Goal: Task Accomplishment & Management: Complete application form

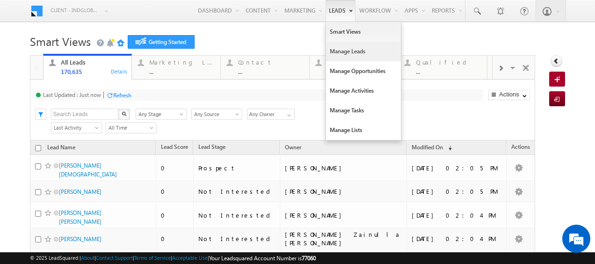
click at [336, 48] on link "Manage Leads" at bounding box center [363, 52] width 75 height 20
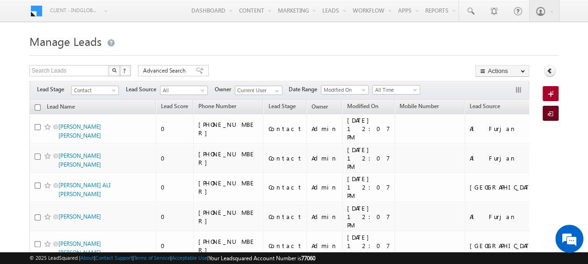
click at [547, 114] on span at bounding box center [551, 113] width 9 height 9
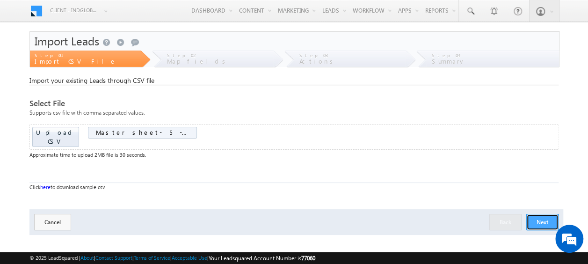
click at [545, 214] on button "Next" at bounding box center [542, 222] width 32 height 16
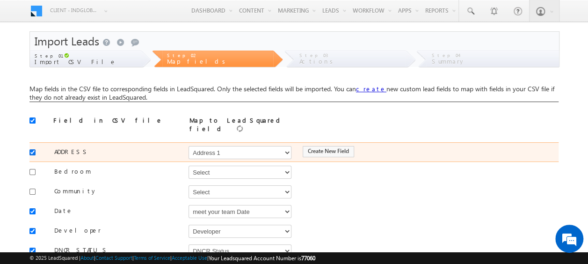
click at [33, 149] on input "checkbox" at bounding box center [32, 152] width 6 height 6
checkbox input "false"
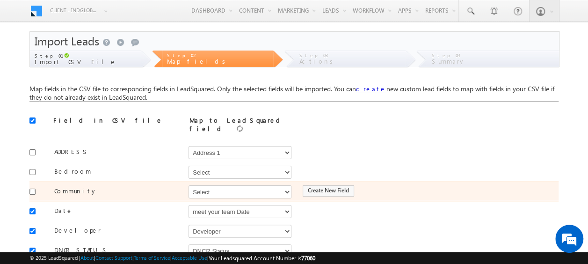
click at [32, 188] on input "checkbox" at bounding box center [32, 191] width 6 height 6
checkbox input "true"
click at [207, 185] on select "Select Select Address 1 Address 2 Budget Building Name Buyer Persona Campaign N…" at bounding box center [239, 191] width 103 height 13
select select "mx_Master_Project"
click at [188, 185] on select "Select Select Address 1 Address 2 Budget Building Name Buyer Persona Campaign N…" at bounding box center [239, 191] width 103 height 13
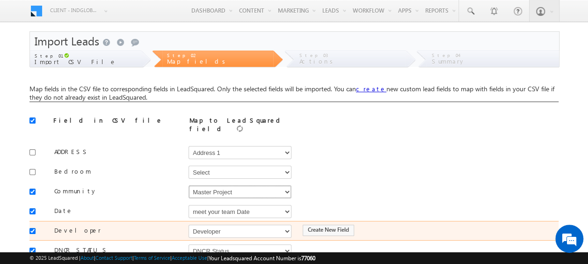
scroll to position [47, 0]
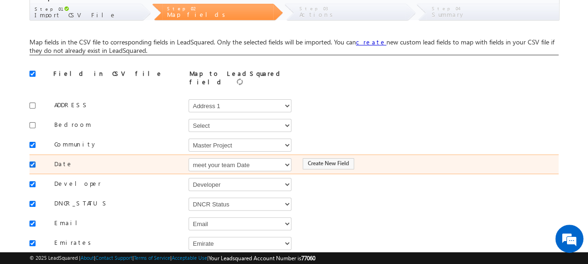
click at [30, 161] on input "checkbox" at bounding box center [32, 164] width 6 height 6
checkbox input "false"
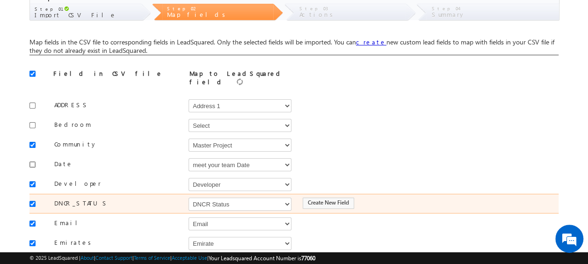
scroll to position [93, 0]
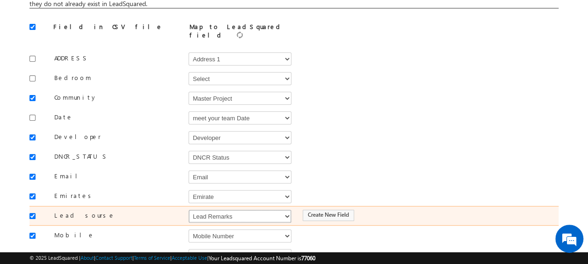
click at [203, 209] on select "Select Select Address 1 Address 2 Budget Building Name Buyer Persona Campaign N…" at bounding box center [239, 215] width 103 height 13
select select "Source"
click at [188, 209] on select "Select Select Address 1 Address 2 Budget Building Name Buyer Persona Campaign N…" at bounding box center [239, 215] width 103 height 13
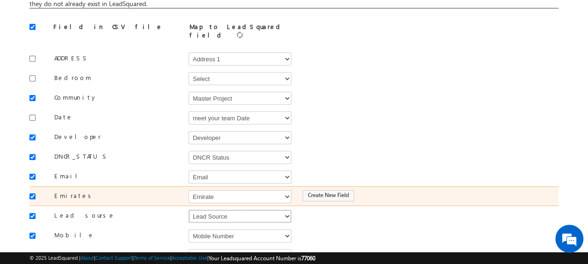
scroll to position [140, 0]
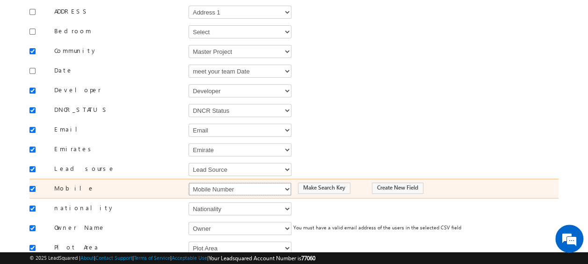
click at [224, 182] on select "Select Select Address 1 Address 2 Budget Building Name Buyer Persona Campaign N…" at bounding box center [239, 188] width 103 height 13
select select "Phone"
click at [188, 182] on select "Select Select Address 1 Address 2 Budget Building Name Buyer Persona Campaign N…" at bounding box center [239, 188] width 103 height 13
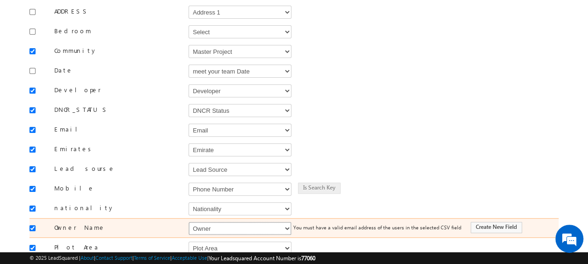
click at [223, 222] on select "Select Select Address 1 Address 2 Budget Building Name Buyer Persona Campaign N…" at bounding box center [239, 228] width 103 height 13
select select "FirstName"
click at [188, 222] on select "Select Select Address 1 Address 2 Budget Building Name Buyer Persona Campaign N…" at bounding box center [239, 228] width 103 height 13
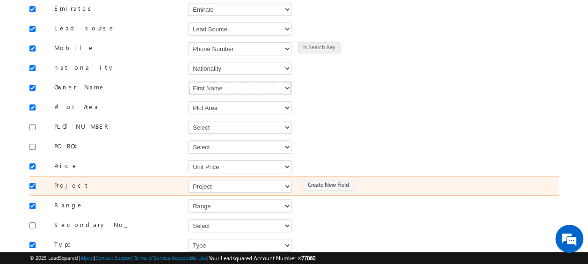
scroll to position [327, 0]
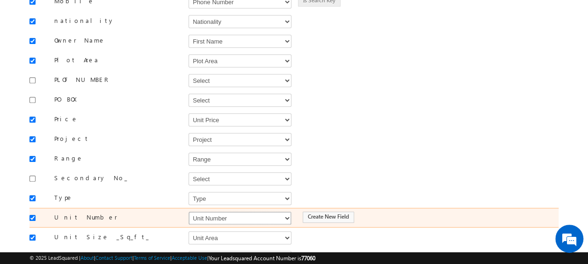
click at [218, 211] on select "Select Select Address 1 Address 2 Budget Building Name Buyer Persona Campaign N…" at bounding box center [239, 217] width 103 height 13
select select "mx_Unit_No"
click at [188, 211] on select "Select Select Address 1 Address 2 Budget Building Name Buyer Persona Campaign N…" at bounding box center [239, 217] width 103 height 13
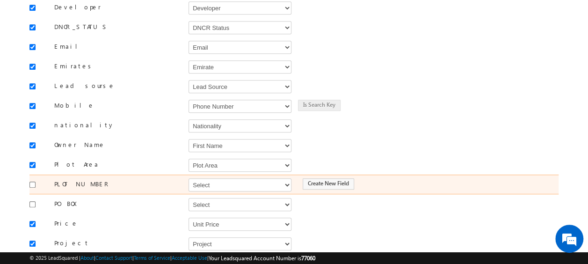
scroll to position [410, 0]
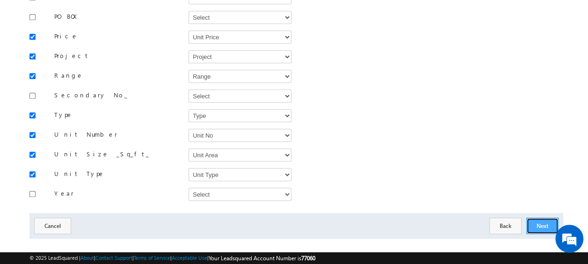
click at [540, 217] on button "Next" at bounding box center [542, 225] width 32 height 16
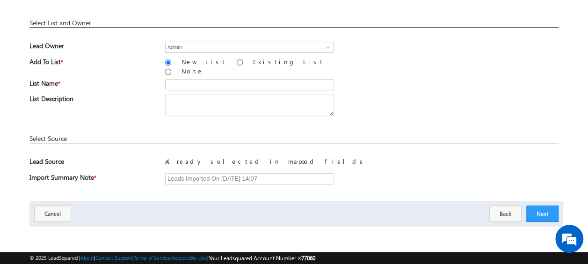
scroll to position [137, 0]
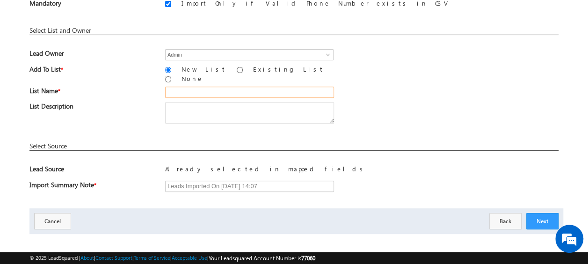
click at [186, 86] on input "text" at bounding box center [249, 91] width 169 height 11
type input "19_Aug_2025_MS_05_02"
click at [399, 107] on div "List Description" at bounding box center [293, 115] width 529 height 26
click at [541, 214] on button "Next" at bounding box center [542, 221] width 32 height 16
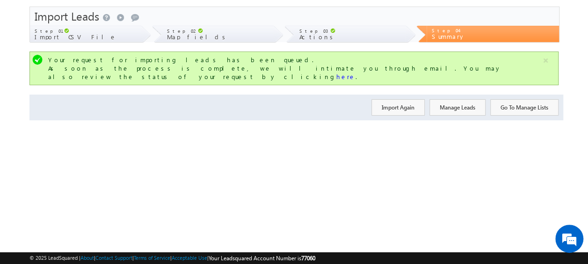
scroll to position [0, 0]
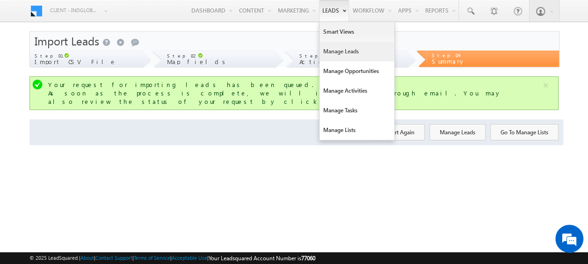
click at [344, 51] on link "Manage Leads" at bounding box center [356, 52] width 75 height 20
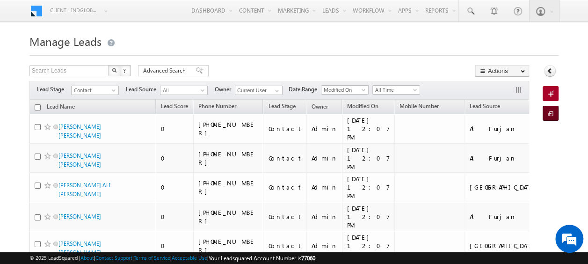
click at [552, 111] on span at bounding box center [551, 113] width 9 height 9
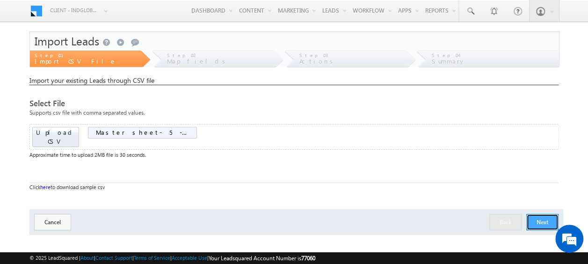
click at [540, 214] on button "Next" at bounding box center [542, 222] width 32 height 16
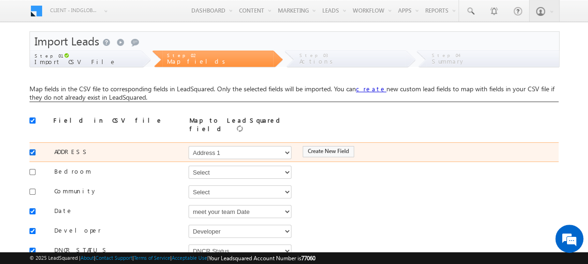
click at [31, 149] on input "checkbox" at bounding box center [32, 152] width 6 height 6
checkbox input "false"
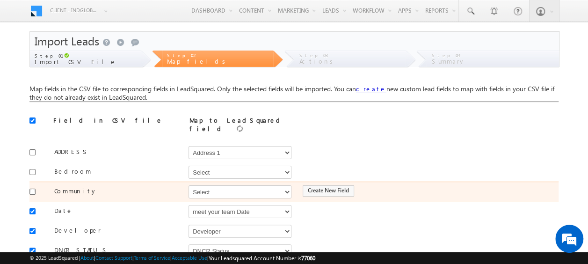
click at [35, 188] on input "checkbox" at bounding box center [32, 191] width 6 height 6
checkbox input "true"
click at [201, 186] on select "Select Select Address 1 Address 2 Budget Building Name Buyer Persona Campaign N…" at bounding box center [239, 191] width 103 height 13
select select "mx_Master_Project"
click at [188, 185] on select "Select Select Address 1 Address 2 Budget Building Name Buyer Persona Campaign N…" at bounding box center [239, 191] width 103 height 13
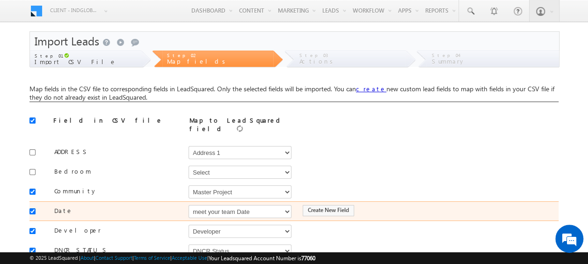
click at [36, 204] on div at bounding box center [34, 210] width 11 height 13
click at [33, 208] on input "checkbox" at bounding box center [32, 211] width 6 height 6
checkbox input "false"
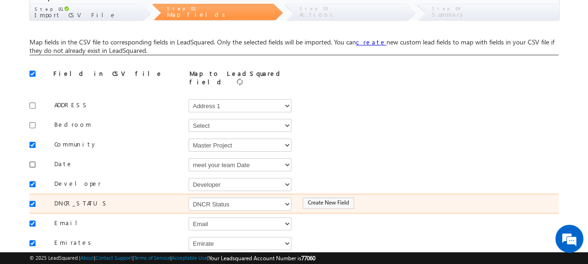
scroll to position [93, 0]
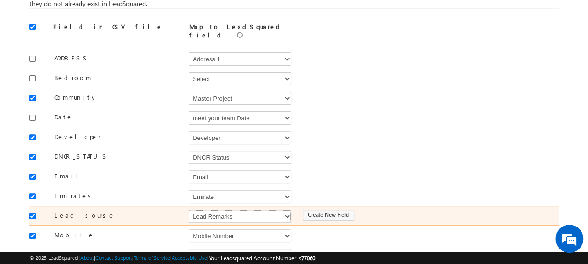
click at [199, 209] on select "Select Select Address 1 Address 2 Budget Building Name Buyer Persona Campaign N…" at bounding box center [239, 215] width 103 height 13
select select "Source"
click at [188, 209] on select "Select Select Address 1 Address 2 Budget Building Name Buyer Persona Campaign N…" at bounding box center [239, 215] width 103 height 13
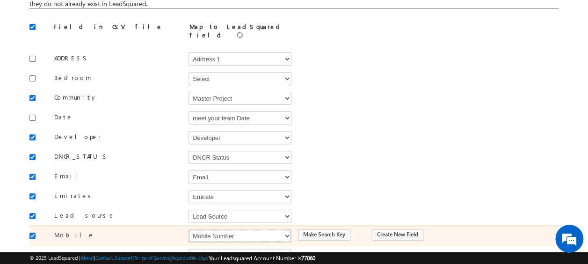
click at [203, 229] on select "Select Select Address 1 Address 2 Budget Building Name Buyer Persona Campaign N…" at bounding box center [239, 235] width 103 height 13
select select "Phone"
click at [188, 229] on select "Select Select Address 1 Address 2 Budget Building Name Buyer Persona Campaign N…" at bounding box center [239, 235] width 103 height 13
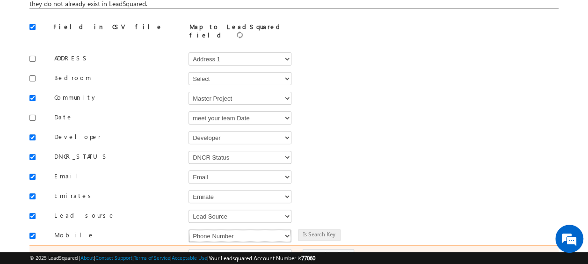
scroll to position [140, 0]
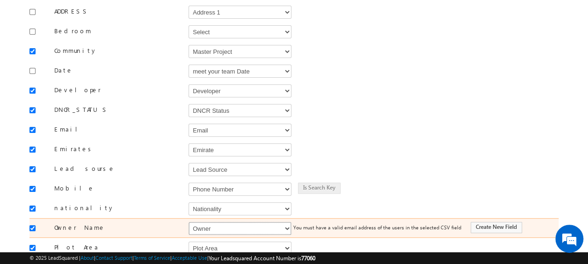
click at [201, 222] on select "Select Select Address 1 Address 2 Budget Building Name Buyer Persona Campaign N…" at bounding box center [239, 228] width 103 height 13
select select "FirstName"
click at [188, 222] on select "Select Select Address 1 Address 2 Budget Building Name Buyer Persona Campaign N…" at bounding box center [239, 228] width 103 height 13
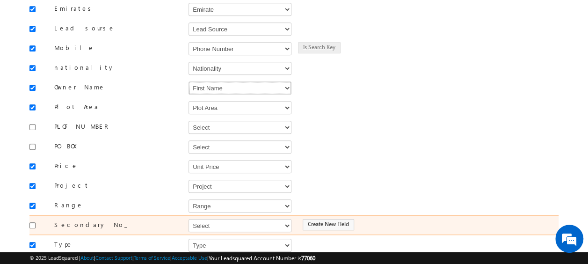
scroll to position [327, 0]
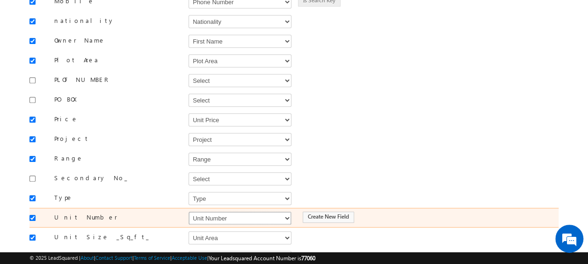
click at [230, 211] on select "Select Select Address 1 Address 2 Budget Building Name Buyer Persona Campaign N…" at bounding box center [239, 217] width 103 height 13
select select "mx_Unit_No"
click at [188, 211] on select "Select Select Address 1 Address 2 Budget Building Name Buyer Persona Campaign N…" at bounding box center [239, 217] width 103 height 13
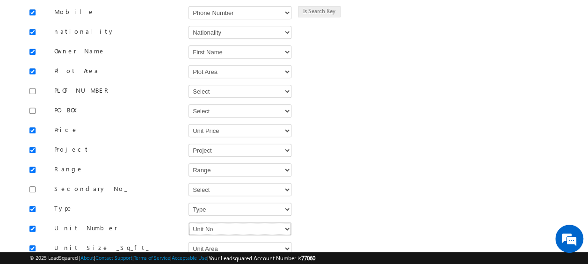
scroll to position [410, 0]
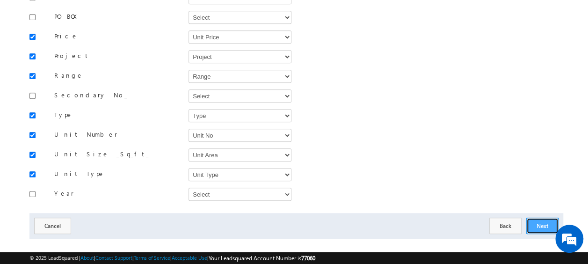
click at [541, 217] on button "Next" at bounding box center [542, 225] width 32 height 16
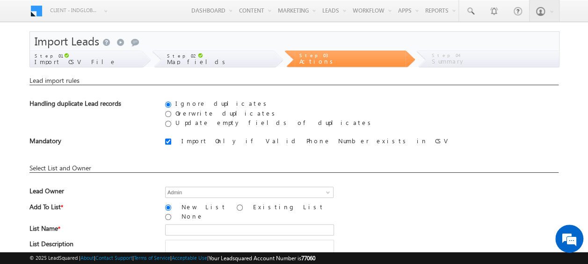
scroll to position [47, 0]
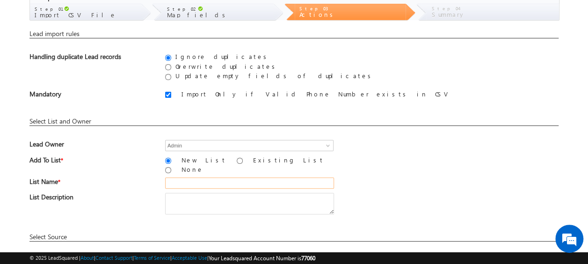
click at [206, 177] on input "text" at bounding box center [249, 182] width 169 height 11
type input "19_Aug_2025_MS_05_03"
drag, startPoint x: 525, startPoint y: 160, endPoint x: 521, endPoint y: 162, distance: 5.0
click at [525, 160] on div "Add To List * New List Existing List None" at bounding box center [293, 167] width 529 height 22
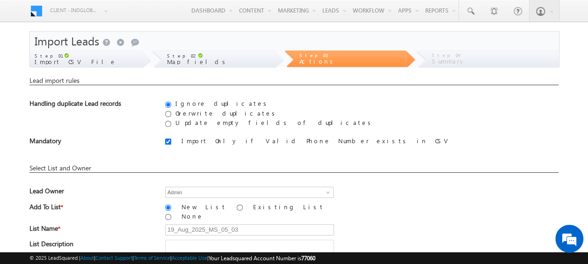
scroll to position [137, 0]
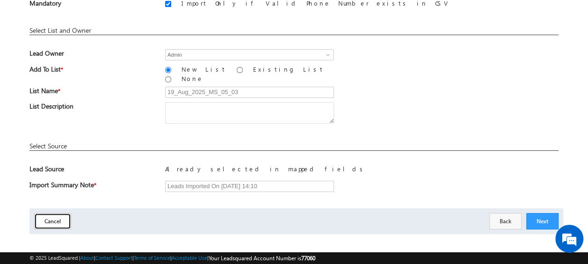
click at [55, 213] on button "Cancel" at bounding box center [52, 221] width 37 height 16
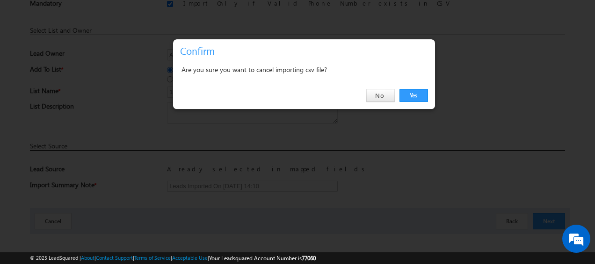
click at [428, 90] on div "Yes No" at bounding box center [304, 95] width 262 height 27
click at [411, 93] on link "Yes" at bounding box center [413, 95] width 29 height 13
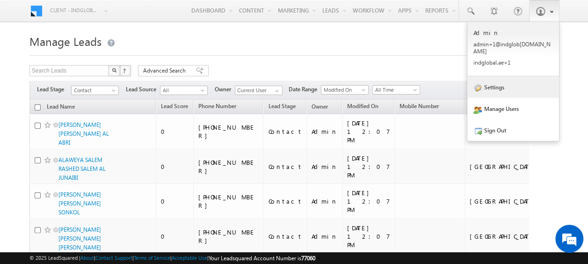
click at [492, 79] on link "Settings" at bounding box center [513, 87] width 92 height 22
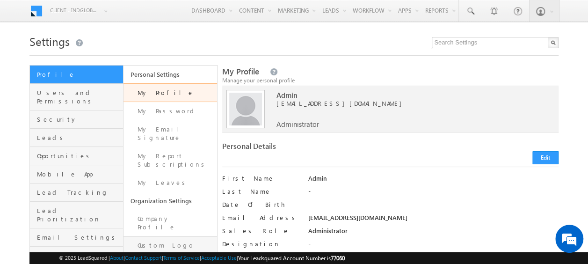
scroll to position [47, 0]
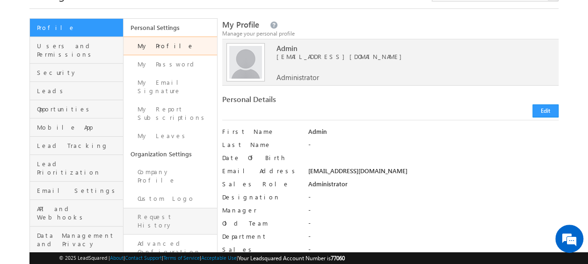
click at [161, 208] on link "Request History" at bounding box center [169, 221] width 93 height 27
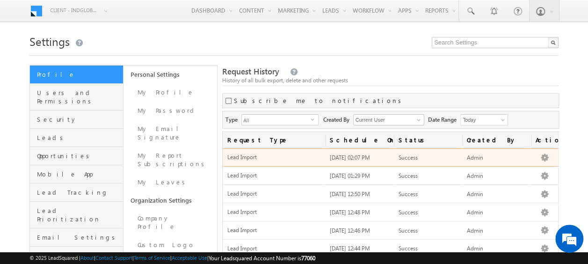
scroll to position [93, 0]
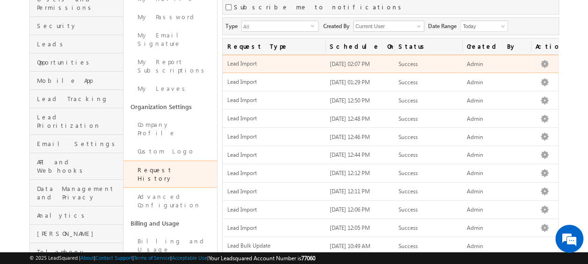
click at [360, 61] on span "[DATE] 02:07 PM" at bounding box center [350, 63] width 40 height 7
click at [252, 63] on span "Lead Import" at bounding box center [273, 64] width 93 height 8
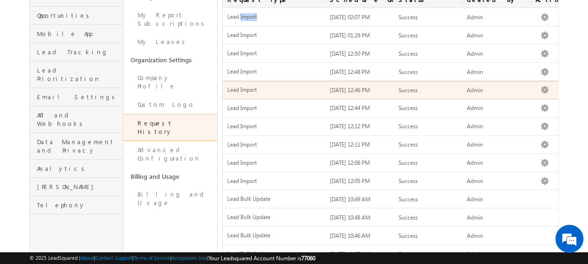
scroll to position [0, 0]
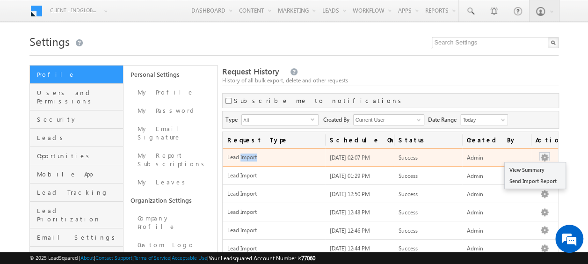
click at [541, 153] on button "button" at bounding box center [543, 157] width 9 height 9
click at [541, 165] on link "View Summary" at bounding box center [534, 169] width 61 height 11
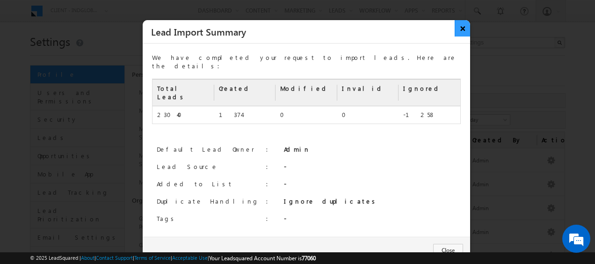
click at [464, 30] on button "×" at bounding box center [461, 28] width 15 height 16
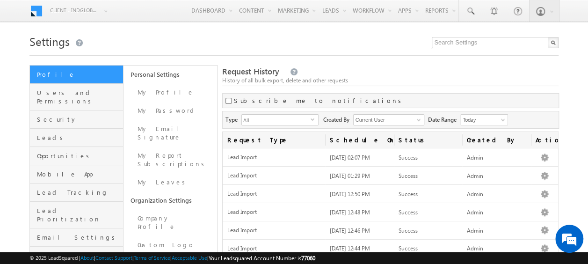
click at [440, 76] on div "Request History History of all bulk export, delete and other requests" at bounding box center [390, 76] width 337 height 20
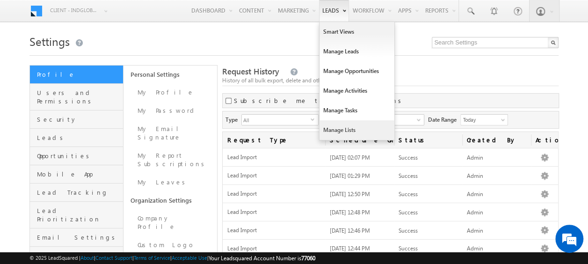
click at [354, 127] on link "Manage Lists" at bounding box center [356, 130] width 75 height 20
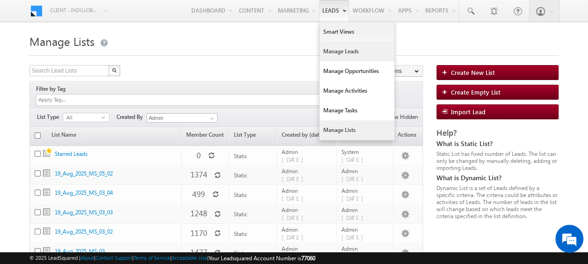
click at [350, 52] on link "Manage Leads" at bounding box center [356, 52] width 75 height 20
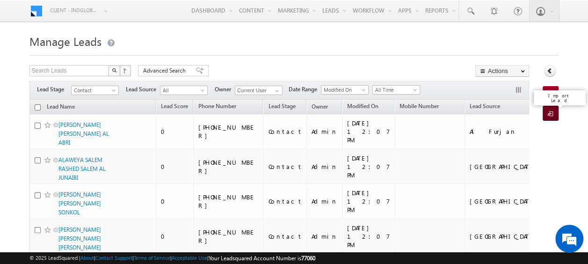
click at [553, 117] on span at bounding box center [551, 113] width 9 height 9
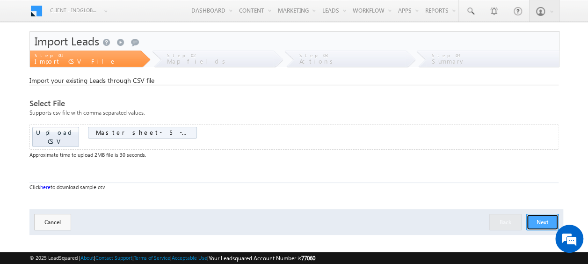
click at [536, 214] on button "Next" at bounding box center [542, 222] width 32 height 16
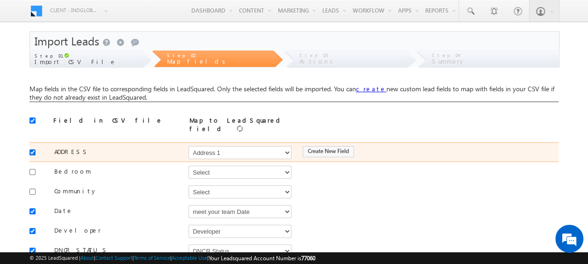
click at [32, 149] on input "checkbox" at bounding box center [32, 152] width 6 height 6
checkbox input "false"
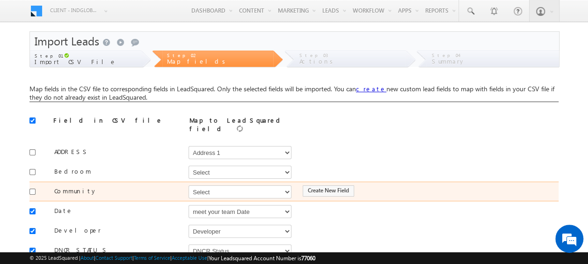
click at [36, 184] on div at bounding box center [34, 190] width 11 height 13
click at [33, 188] on input "checkbox" at bounding box center [32, 191] width 6 height 6
checkbox input "true"
click at [222, 185] on select "Select Select Address 1 Address 2 Budget Building Name Buyer Persona Campaign N…" at bounding box center [239, 191] width 103 height 13
select select "mx_Master_Project"
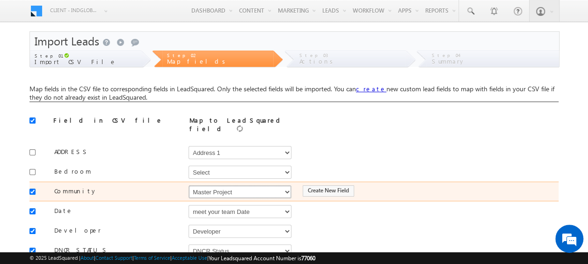
click at [188, 185] on select "Select Select Address 1 Address 2 Budget Building Name Buyer Persona Campaign N…" at bounding box center [239, 191] width 103 height 13
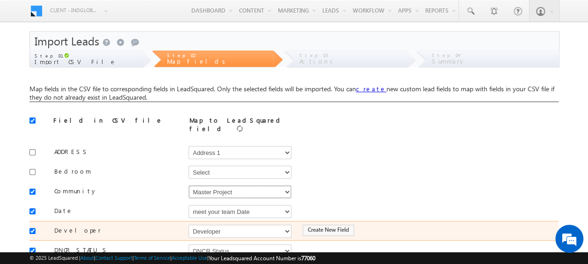
scroll to position [47, 0]
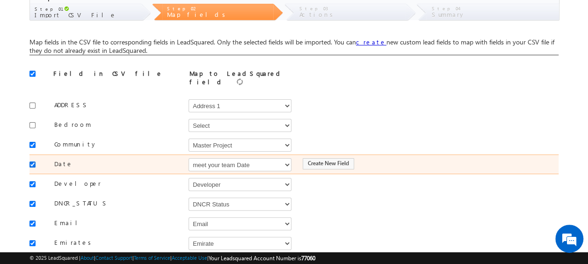
click at [35, 161] on input "checkbox" at bounding box center [32, 164] width 6 height 6
checkbox input "false"
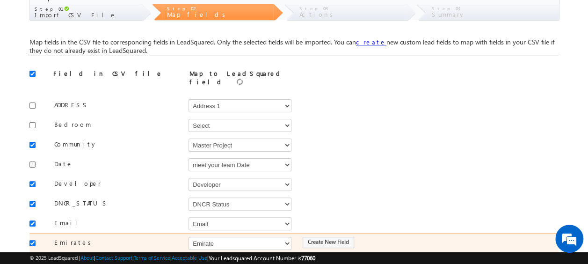
scroll to position [140, 0]
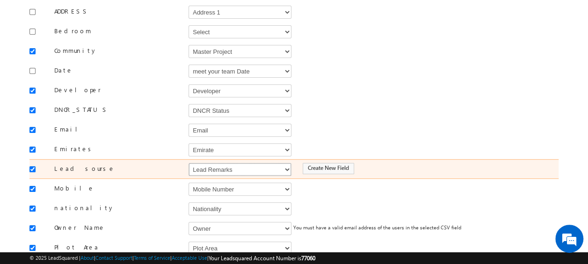
drag, startPoint x: 218, startPoint y: 165, endPoint x: 216, endPoint y: 159, distance: 5.5
click at [218, 165] on select "Select Select Address 1 Address 2 Budget Building Name Buyer Persona Campaign N…" at bounding box center [239, 169] width 103 height 13
select select "Source"
click at [188, 163] on select "Select Select Address 1 Address 2 Budget Building Name Buyer Persona Campaign N…" at bounding box center [239, 169] width 103 height 13
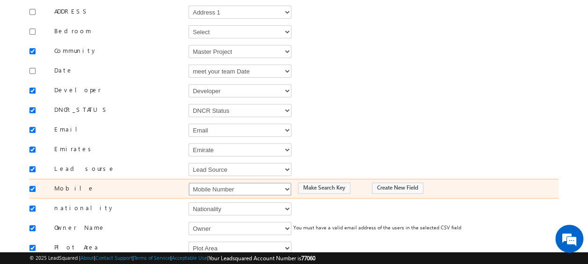
click at [215, 183] on select "Select Select Address 1 Address 2 Budget Building Name Buyer Persona Campaign N…" at bounding box center [239, 188] width 103 height 13
select select "Phone"
click at [188, 182] on select "Select Select Address 1 Address 2 Budget Building Name Buyer Persona Campaign N…" at bounding box center [239, 188] width 103 height 13
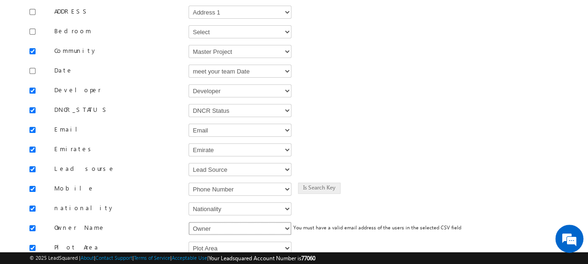
click at [212, 263] on html "Menu Client - indglobal1 (77060) X (My Organization) - indglobal (48060) Client…" at bounding box center [294, 203] width 588 height 686
select select "FirstName"
click at [188, 222] on select "Select Select Address 1 Address 2 Budget Building Name Buyer Persona Campaign N…" at bounding box center [239, 228] width 103 height 13
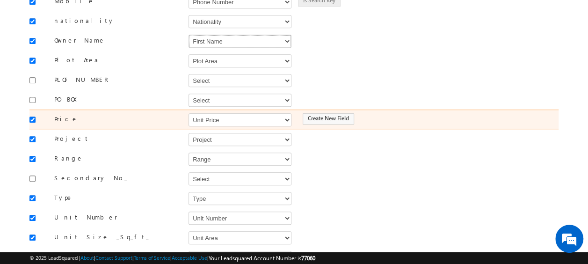
scroll to position [374, 0]
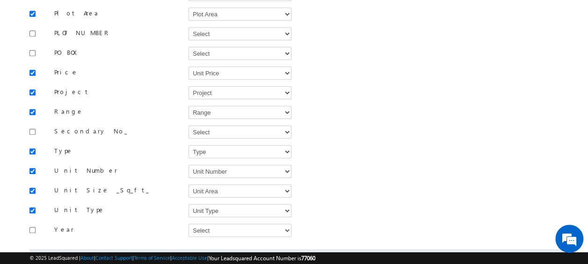
click at [543, 253] on button "Next" at bounding box center [542, 261] width 32 height 16
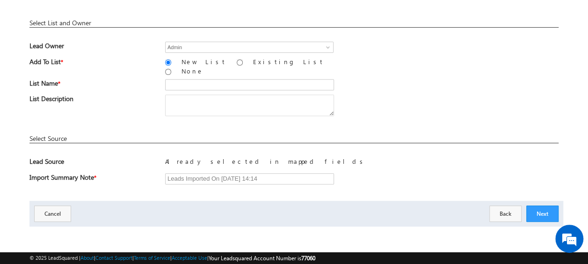
scroll to position [137, 0]
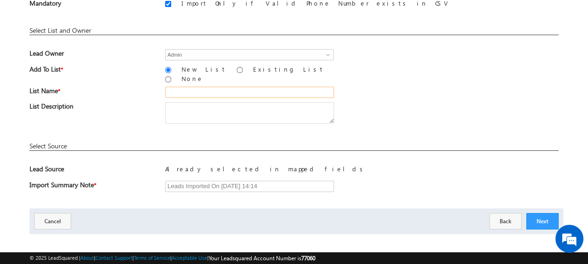
click at [186, 86] on input "text" at bounding box center [249, 91] width 169 height 11
type input "19_Aug_2025_MS_05_03"
click at [539, 213] on button "Next" at bounding box center [542, 221] width 32 height 16
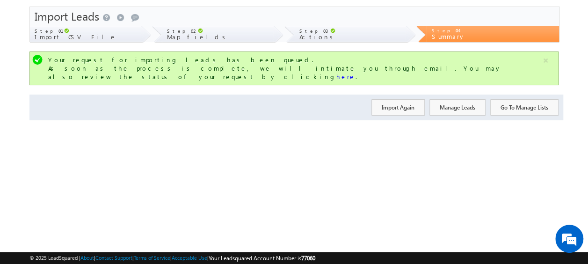
scroll to position [0, 0]
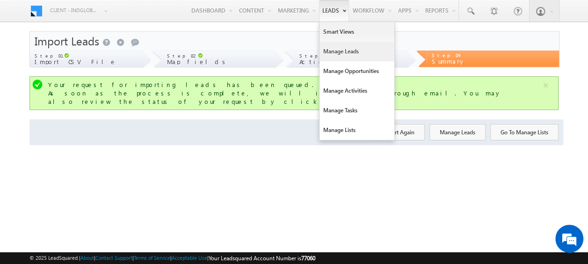
click at [343, 49] on link "Manage Leads" at bounding box center [356, 52] width 75 height 20
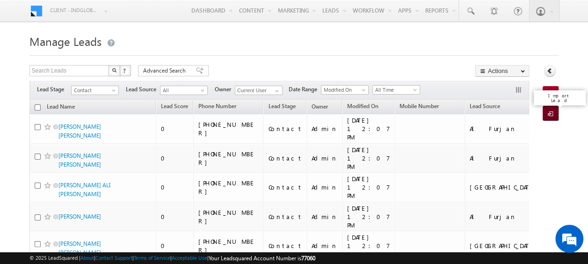
click at [547, 108] on link "Import Lead" at bounding box center [550, 113] width 16 height 15
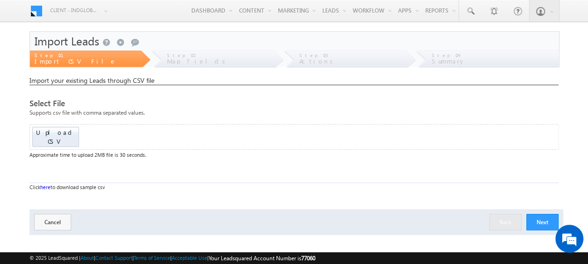
click at [66, 124] on div "Upload CSV Drop files here to upload" at bounding box center [293, 137] width 529 height 26
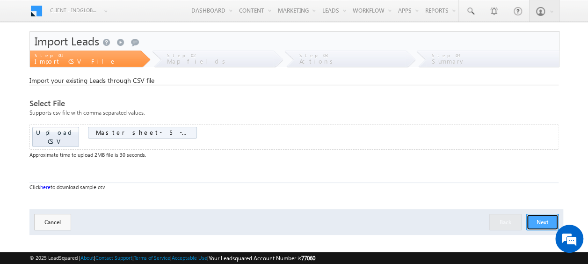
click at [542, 214] on button "Next" at bounding box center [542, 222] width 32 height 16
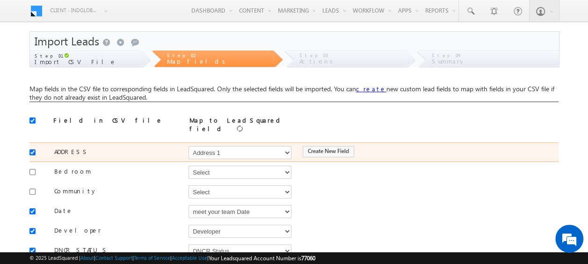
click at [33, 149] on input "checkbox" at bounding box center [32, 152] width 6 height 6
checkbox input "false"
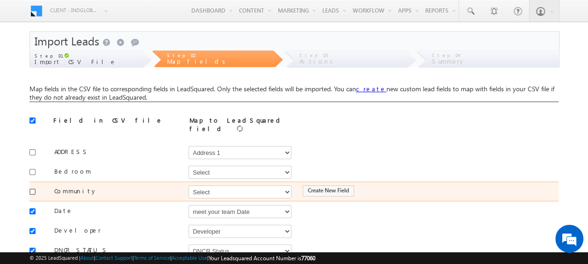
click at [34, 188] on input "checkbox" at bounding box center [32, 191] width 6 height 6
checkbox input "true"
click at [192, 188] on select "Select Select Address 1 Address 2 Budget Building Name Buyer Persona Campaign N…" at bounding box center [239, 191] width 103 height 13
select select "mx_Master_Project"
click at [188, 185] on select "Select Select Address 1 Address 2 Budget Building Name Buyer Persona Campaign N…" at bounding box center [239, 191] width 103 height 13
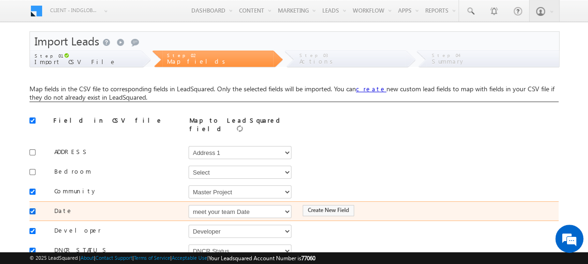
click at [35, 208] on input "checkbox" at bounding box center [32, 211] width 6 height 6
checkbox input "false"
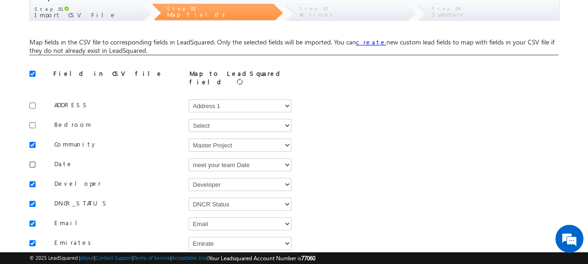
scroll to position [93, 0]
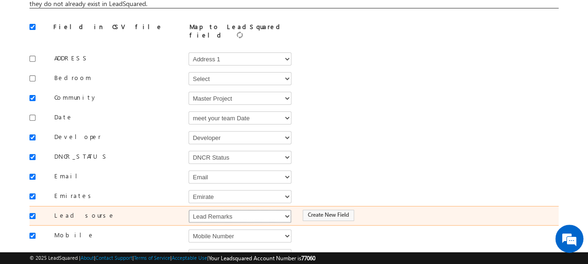
click at [279, 209] on select "Select Select Address 1 Address 2 Budget Building Name Buyer Persona Campaign N…" at bounding box center [239, 215] width 103 height 13
select select "Source"
click at [188, 209] on select "Select Select Address 1 Address 2 Budget Building Name Buyer Persona Campaign N…" at bounding box center [239, 215] width 103 height 13
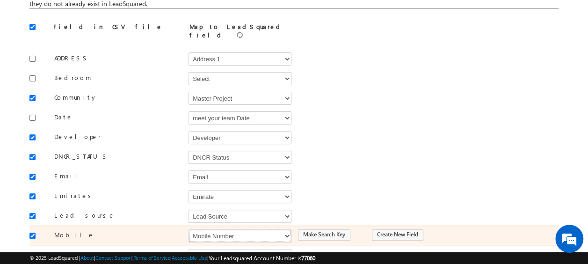
click at [235, 229] on select "Select Select Address 1 Address 2 Budget Building Name Buyer Persona Campaign N…" at bounding box center [239, 235] width 103 height 13
select select "Phone"
click at [188, 229] on select "Select Select Address 1 Address 2 Budget Building Name Buyer Persona Campaign N…" at bounding box center [239, 235] width 103 height 13
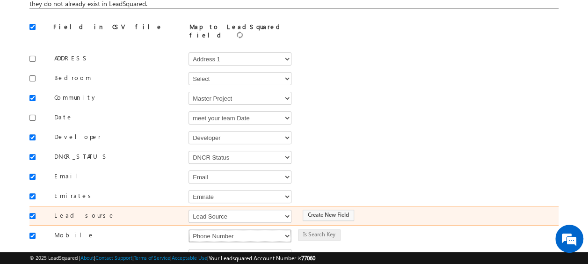
scroll to position [140, 0]
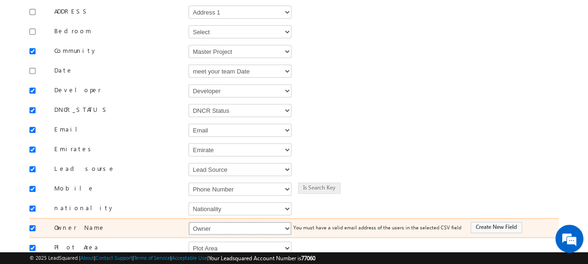
click at [226, 222] on select "Select Select Address 1 Address 2 Budget Building Name Buyer Persona Campaign N…" at bounding box center [239, 228] width 103 height 13
select select "FirstName"
click at [188, 222] on select "Select Select Address 1 Address 2 Budget Building Name Buyer Persona Campaign N…" at bounding box center [239, 228] width 103 height 13
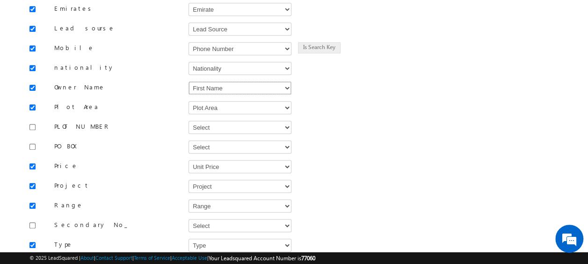
scroll to position [374, 0]
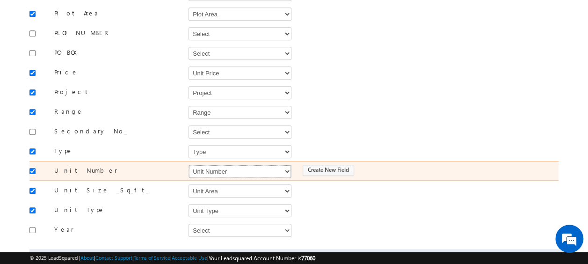
click at [227, 165] on select "Select Select Address 1 Address 2 Budget Building Name Buyer Persona Campaign N…" at bounding box center [239, 171] width 103 height 13
select select "mx_Unit_No"
click at [188, 165] on select "Select Select Address 1 Address 2 Budget Building Name Buyer Persona Campaign N…" at bounding box center [239, 171] width 103 height 13
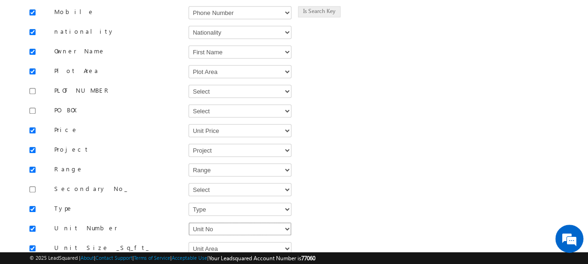
scroll to position [410, 0]
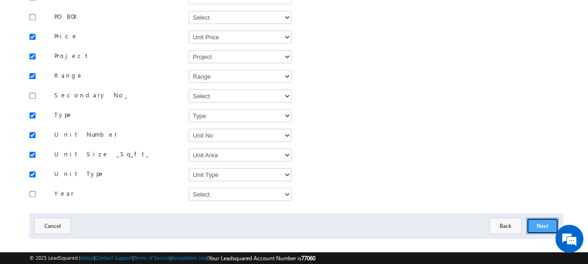
click at [543, 217] on button "Next" at bounding box center [542, 225] width 32 height 16
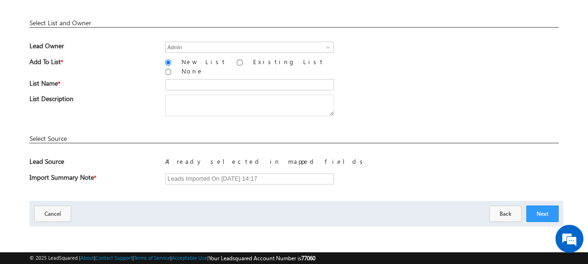
scroll to position [137, 0]
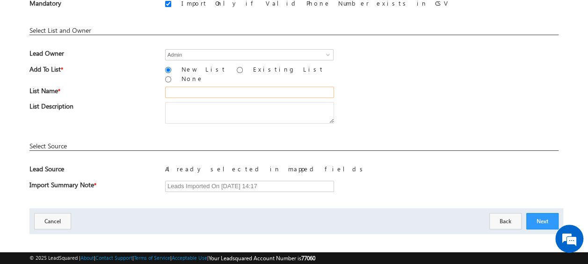
click at [202, 89] on input "text" at bounding box center [249, 91] width 169 height 11
paste input "351117 Hello! 653371 Woman´s Own"
type input "351117 Hello! 653371 Woman´s Own"
click at [208, 86] on input "text" at bounding box center [249, 91] width 169 height 11
click at [242, 86] on input "19_Aug_2025_MS_05_03" at bounding box center [249, 91] width 169 height 11
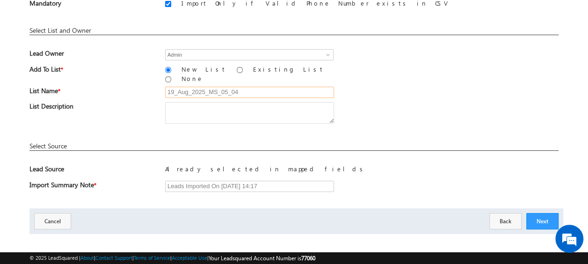
type input "19_Aug_2025_MS_05_04"
click at [404, 103] on div "List Description" at bounding box center [293, 115] width 529 height 26
click at [543, 213] on button "Next" at bounding box center [542, 221] width 32 height 16
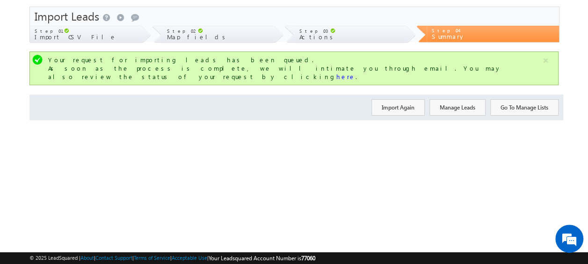
scroll to position [0, 0]
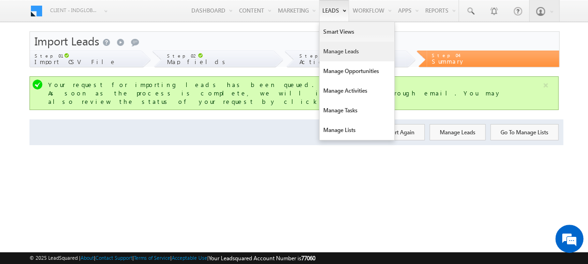
click at [350, 55] on link "Manage Leads" at bounding box center [356, 52] width 75 height 20
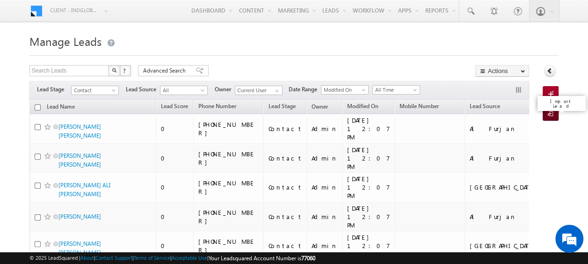
click at [544, 110] on link "Import Lead" at bounding box center [550, 113] width 16 height 15
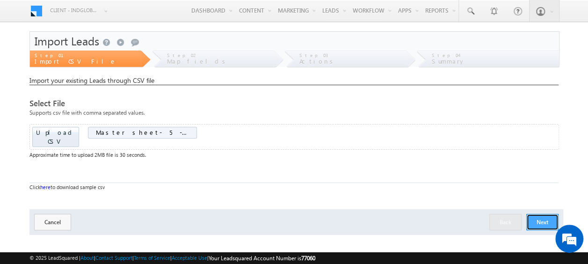
click at [549, 214] on button "Next" at bounding box center [542, 222] width 32 height 16
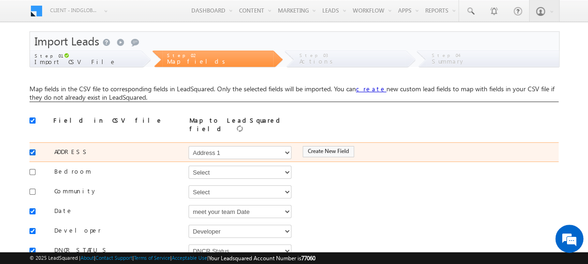
click at [32, 149] on input "checkbox" at bounding box center [32, 152] width 6 height 6
checkbox input "false"
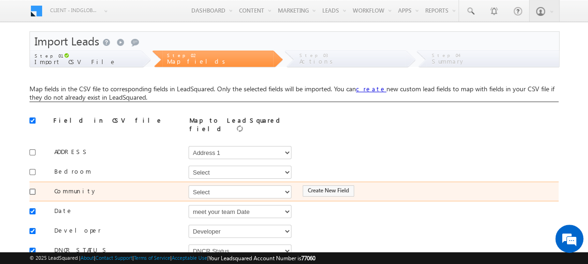
click at [32, 188] on input "checkbox" at bounding box center [32, 191] width 6 height 6
checkbox input "true"
click at [202, 185] on select "Select Select Address 1 Address 2 Budget Building Name Buyer Persona Campaign N…" at bounding box center [239, 191] width 103 height 13
select select "mx_Master_Project"
click at [188, 185] on select "Select Select Address 1 Address 2 Budget Building Name Buyer Persona Campaign N…" at bounding box center [239, 191] width 103 height 13
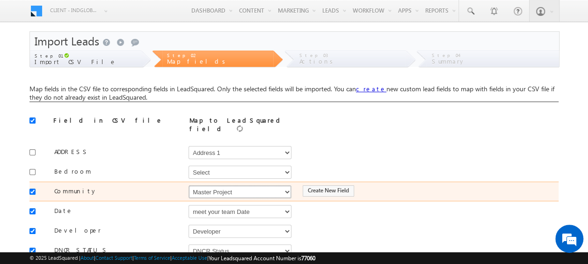
scroll to position [47, 0]
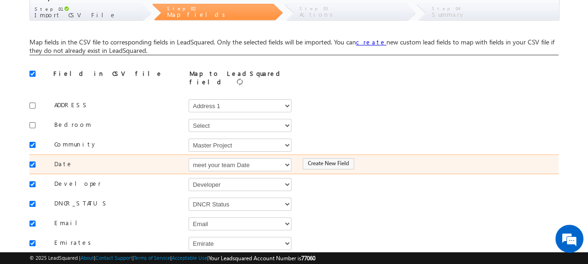
click at [34, 162] on div at bounding box center [34, 163] width 11 height 13
click at [31, 161] on input "checkbox" at bounding box center [32, 164] width 6 height 6
checkbox input "false"
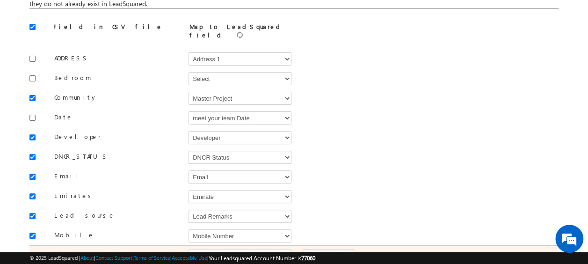
scroll to position [140, 0]
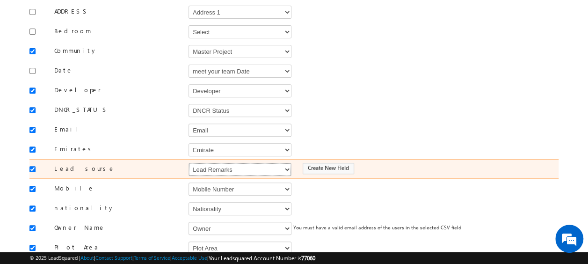
click at [254, 165] on select "Select Select Address 1 Address 2 Budget Building Name Buyer Persona Campaign N…" at bounding box center [239, 169] width 103 height 13
select select "Source"
click at [188, 163] on select "Select Select Address 1 Address 2 Budget Building Name Buyer Persona Campaign N…" at bounding box center [239, 169] width 103 height 13
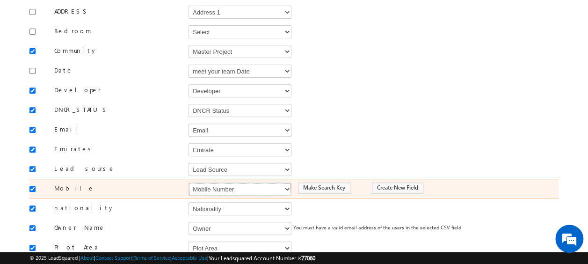
click at [241, 182] on select "Select Select Address 1 Address 2 Budget Building Name Buyer Persona Campaign N…" at bounding box center [239, 188] width 103 height 13
select select "Phone"
click at [188, 182] on select "Select Select Address 1 Address 2 Budget Building Name Buyer Persona Campaign N…" at bounding box center [239, 188] width 103 height 13
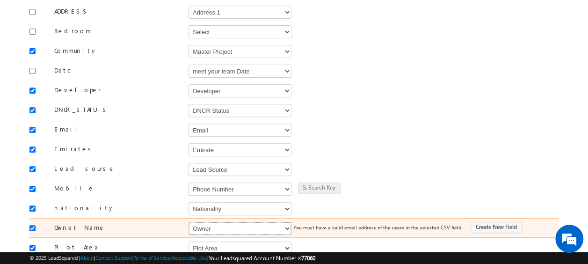
click at [217, 222] on select "Select Select Address 1 Address 2 Budget Building Name Buyer Persona Campaign N…" at bounding box center [239, 228] width 103 height 13
select select "FirstName"
click at [188, 222] on select "Select Select Address 1 Address 2 Budget Building Name Buyer Persona Campaign N…" at bounding box center [239, 228] width 103 height 13
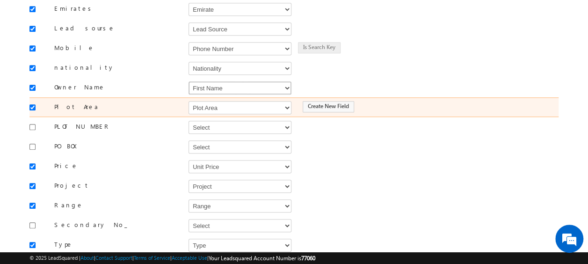
scroll to position [327, 0]
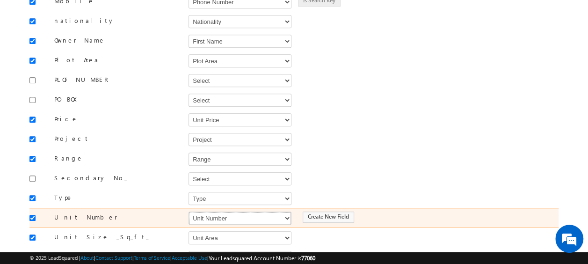
click at [225, 211] on select "Select Select Address 1 Address 2 Budget Building Name Buyer Persona Campaign N…" at bounding box center [239, 217] width 103 height 13
select select "mx_Unit_No"
click at [188, 211] on select "Select Select Address 1 Address 2 Budget Building Name Buyer Persona Campaign N…" at bounding box center [239, 217] width 103 height 13
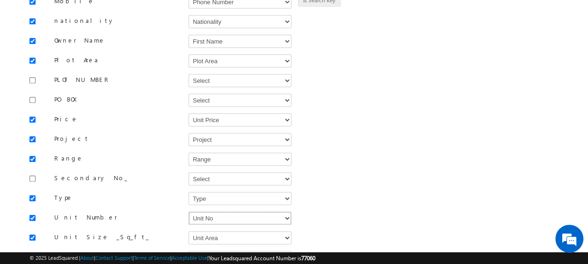
scroll to position [374, 0]
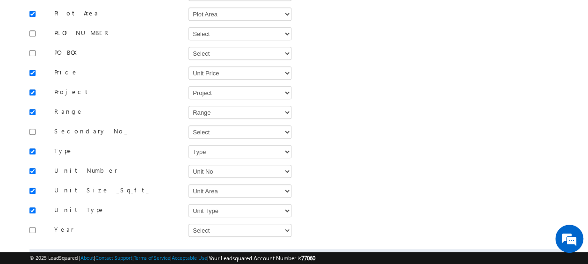
click at [539, 253] on button "Next" at bounding box center [542, 261] width 32 height 16
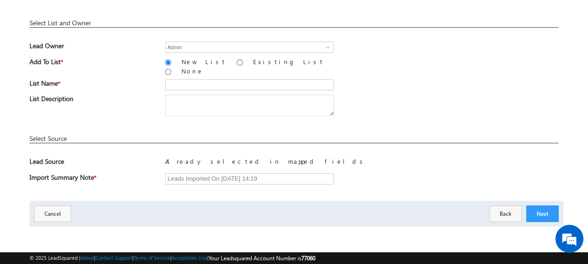
scroll to position [137, 0]
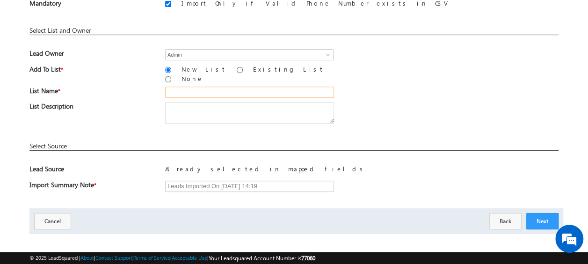
click at [176, 86] on input "text" at bounding box center [249, 91] width 169 height 11
click at [243, 86] on input "19_Aug_2025_MS_05_03" at bounding box center [249, 91] width 169 height 11
type input "19_Aug_2025_MS_05_05"
click at [383, 108] on div "List Description" at bounding box center [293, 115] width 529 height 26
click at [542, 214] on button "Next" at bounding box center [542, 221] width 32 height 16
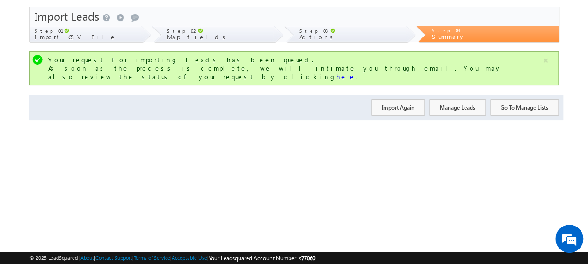
scroll to position [0, 0]
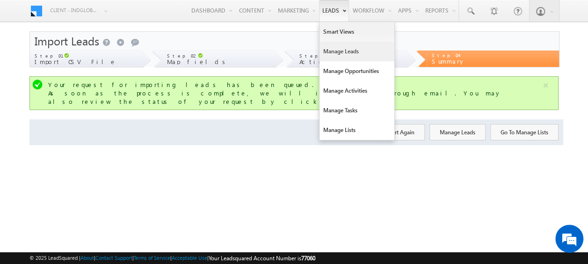
click at [340, 54] on link "Manage Leads" at bounding box center [356, 52] width 75 height 20
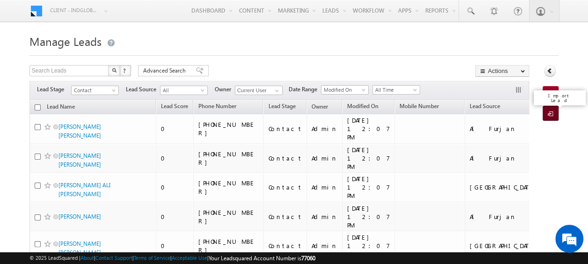
click at [549, 114] on span at bounding box center [551, 113] width 9 height 9
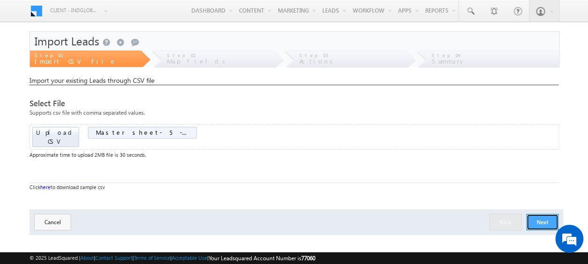
click at [539, 214] on button "Next" at bounding box center [542, 222] width 32 height 16
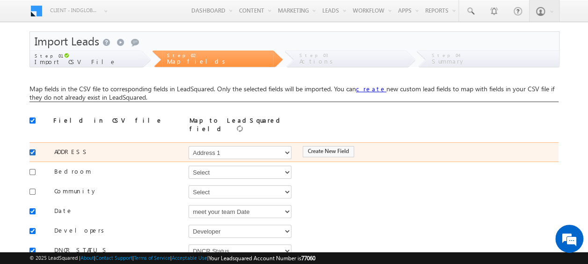
click at [34, 149] on input "checkbox" at bounding box center [32, 152] width 6 height 6
checkbox input "false"
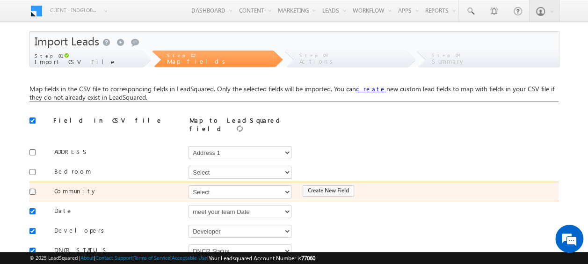
click at [33, 188] on input "checkbox" at bounding box center [32, 191] width 6 height 6
checkbox input "true"
click at [209, 187] on select "Select Select Address 1 Address 2 Budget Building Name Buyer Persona Campaign N…" at bounding box center [239, 191] width 103 height 13
select select "mx_Master_Project"
click at [188, 185] on select "Select Select Address 1 Address 2 Budget Building Name Buyer Persona Campaign N…" at bounding box center [239, 191] width 103 height 13
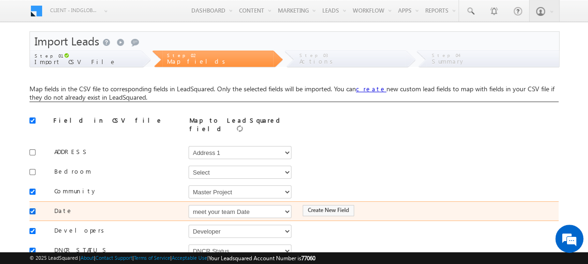
click at [30, 208] on input "checkbox" at bounding box center [32, 211] width 6 height 6
checkbox input "false"
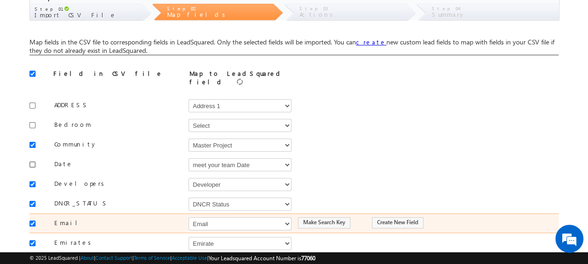
scroll to position [93, 0]
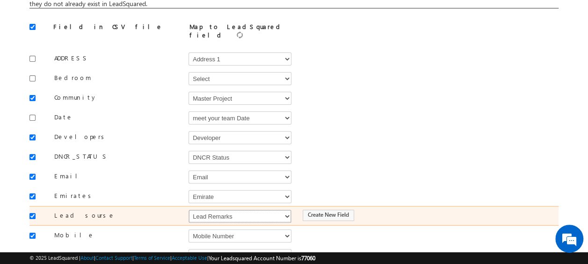
click at [249, 211] on select "Select Select Address 1 Address 2 Budget Building Name Buyer Persona Campaign N…" at bounding box center [239, 215] width 103 height 13
select select "Source"
click at [188, 209] on select "Select Select Address 1 Address 2 Budget Building Name Buyer Persona Campaign N…" at bounding box center [239, 215] width 103 height 13
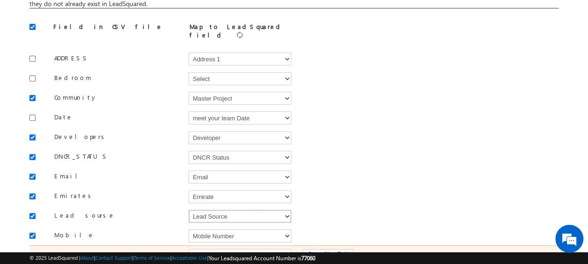
scroll to position [140, 0]
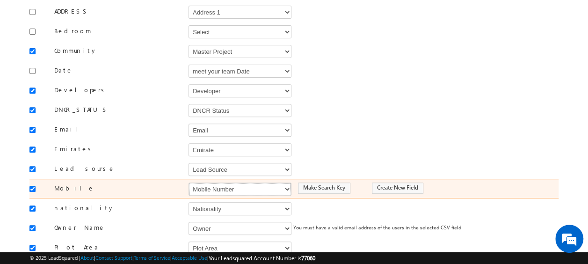
click at [223, 186] on select "Select Select Address 1 Address 2 Budget Building Name Buyer Persona Campaign N…" at bounding box center [239, 188] width 103 height 13
select select "Phone"
click at [188, 182] on select "Select Select Address 1 Address 2 Budget Building Name Buyer Persona Campaign N…" at bounding box center [239, 188] width 103 height 13
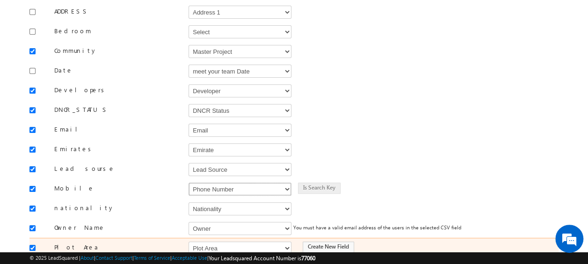
scroll to position [187, 0]
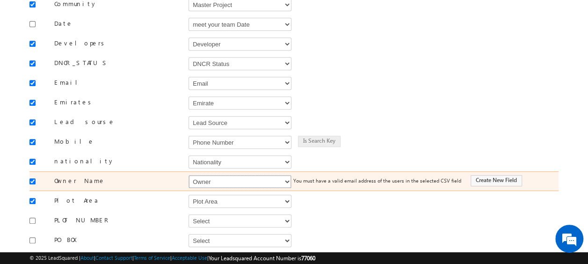
click at [210, 175] on select "Select Select Address 1 Address 2 Budget Building Name Buyer Persona Campaign N…" at bounding box center [239, 181] width 103 height 13
select select "FirstName"
click at [188, 175] on select "Select Select Address 1 Address 2 Budget Building Name Buyer Persona Campaign N…" at bounding box center [239, 181] width 103 height 13
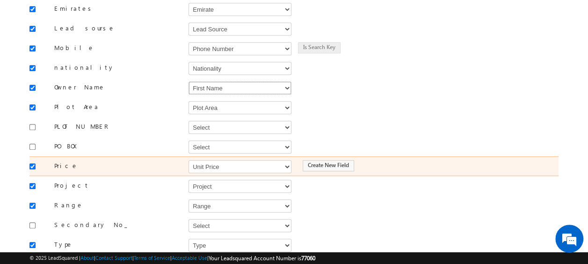
scroll to position [327, 0]
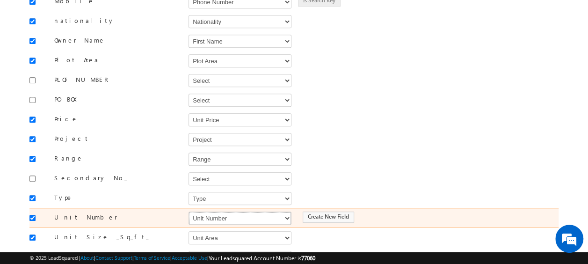
click at [208, 211] on select "Select Select Address 1 Address 2 Budget Building Name Buyer Persona Campaign N…" at bounding box center [239, 217] width 103 height 13
select select "mx_Unit_No"
click at [188, 211] on select "Select Select Address 1 Address 2 Budget Building Name Buyer Persona Campaign N…" at bounding box center [239, 217] width 103 height 13
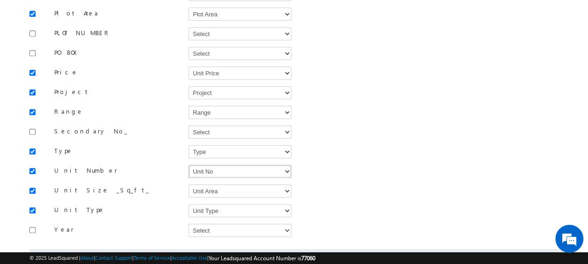
scroll to position [410, 0]
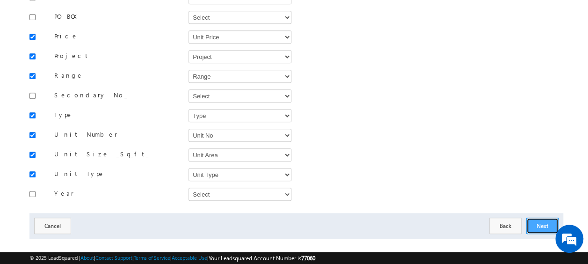
click at [543, 217] on button "Next" at bounding box center [542, 225] width 32 height 16
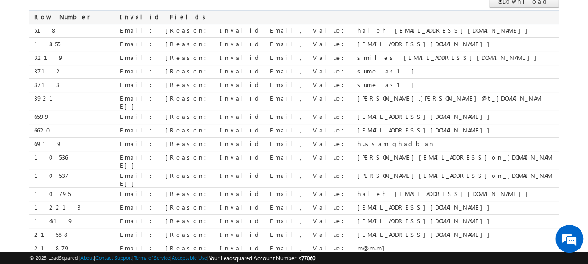
scroll to position [0, 0]
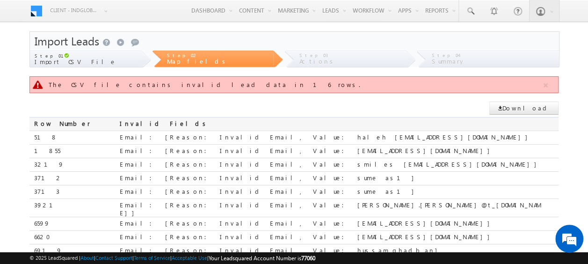
drag, startPoint x: 215, startPoint y: 136, endPoint x: 285, endPoint y: 136, distance: 70.1
click at [285, 136] on div "Email: [Reason: Invalid Email, Value: haleh [EMAIL_ADDRESS][DOMAIN_NAME]]" at bounding box center [339, 137] width 438 height 13
copy div "haleh [EMAIL_ADDRESS][DOMAIN_NAME]"
drag, startPoint x: 216, startPoint y: 150, endPoint x: 270, endPoint y: 151, distance: 53.3
click at [270, 144] on div "Email: [Reason: Invalid Email, Value: [EMAIL_ADDRESS][DOMAIN_NAME]]" at bounding box center [339, 137] width 438 height 13
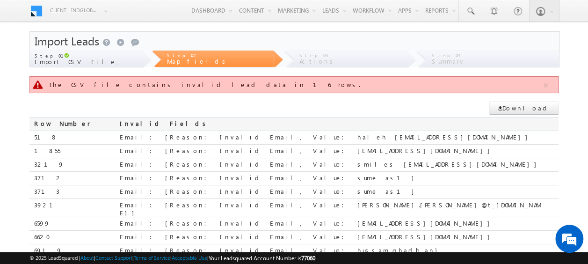
copy div "[EMAIL_ADDRESS][DOMAIN_NAME]"
drag, startPoint x: 236, startPoint y: 163, endPoint x: 254, endPoint y: 163, distance: 18.2
click at [254, 144] on div "Email: [Reason: Invalid Email, Value: smiles [EMAIL_ADDRESS][DOMAIN_NAME]]" at bounding box center [339, 137] width 438 height 13
drag, startPoint x: 254, startPoint y: 163, endPoint x: 266, endPoint y: 172, distance: 15.2
click at [267, 144] on div "Email: [Reason: Invalid Email, Value: sume as1]" at bounding box center [339, 137] width 438 height 13
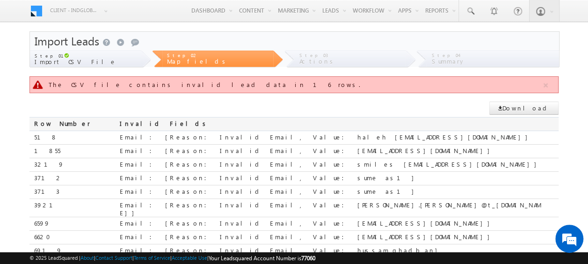
drag, startPoint x: 216, startPoint y: 165, endPoint x: 279, endPoint y: 163, distance: 62.2
click at [279, 144] on div "Email: [Reason: Invalid Email, Value: smiles [EMAIL_ADDRESS][DOMAIN_NAME]]" at bounding box center [339, 137] width 438 height 13
copy div "miles [EMAIL_ADDRESS][DOMAIN_NAME]"
drag, startPoint x: 215, startPoint y: 177, endPoint x: 239, endPoint y: 180, distance: 23.7
click at [240, 144] on div "Email: [Reason: Invalid Email, Value: sume as1]" at bounding box center [339, 137] width 438 height 13
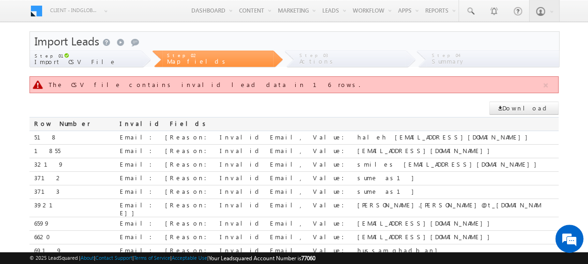
copy div "sume as1"
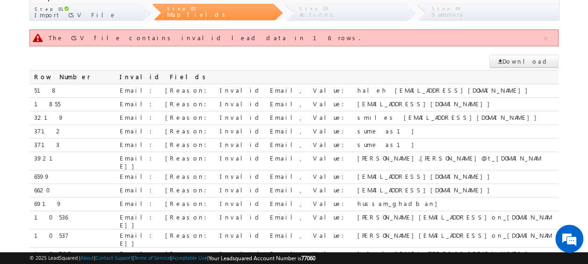
drag, startPoint x: 220, startPoint y: 157, endPoint x: 299, endPoint y: 159, distance: 78.6
click at [299, 97] on div "Email: [Reason: Invalid Email, Value: [PERSON_NAME].[PERSON_NAME]@t_[DOMAIN_NAM…" at bounding box center [339, 90] width 438 height 13
copy div "[PERSON_NAME].[PERSON_NAME]@t_[DOMAIN_NAME]"
drag, startPoint x: 215, startPoint y: 171, endPoint x: 271, endPoint y: 170, distance: 55.6
click at [271, 97] on div "Email: [Reason: Invalid Email, Value: [EMAIL_ADDRESS][DOMAIN_NAME]]" at bounding box center [339, 90] width 438 height 13
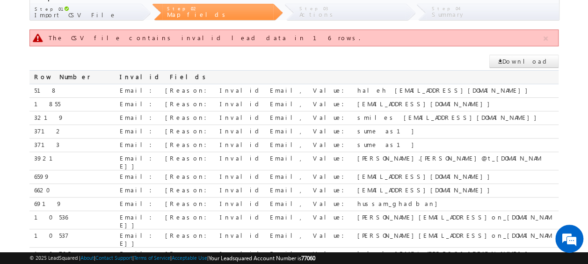
copy div "[EMAIL_ADDRESS][DOMAIN_NAME]"
drag, startPoint x: 216, startPoint y: 195, endPoint x: 261, endPoint y: 199, distance: 45.1
click at [261, 97] on div "Email: [Reason: Invalid Email, Value: hussam_ghadban]" at bounding box center [339, 90] width 438 height 13
copy div "hussam_ghadban"
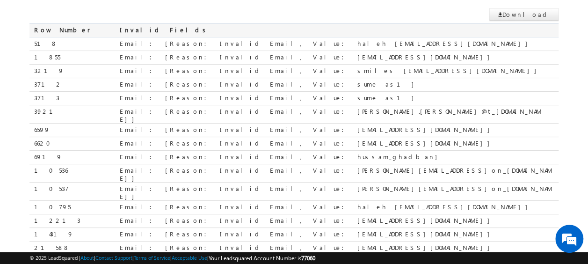
scroll to position [140, 0]
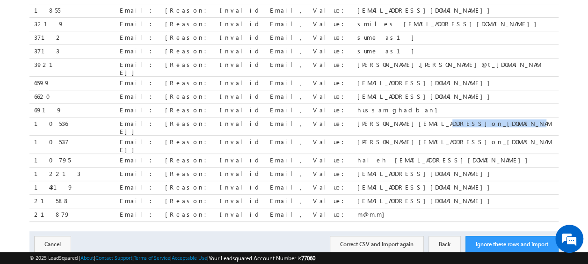
drag, startPoint x: 217, startPoint y: 119, endPoint x: 283, endPoint y: 122, distance: 66.0
copy div "[PERSON_NAME][EMAIL_ADDRESS]on_[DOMAIN_NAME]"
drag, startPoint x: 222, startPoint y: 144, endPoint x: 285, endPoint y: 146, distance: 63.1
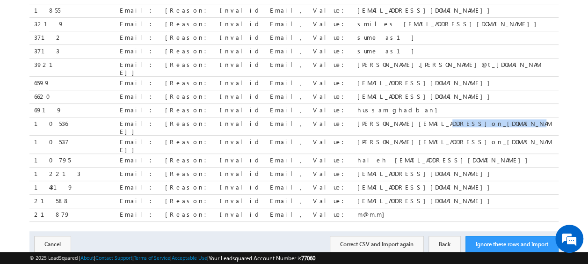
copy div "haleh [EMAIL_ADDRESS][DOMAIN_NAME]"
drag, startPoint x: 215, startPoint y: 198, endPoint x: 235, endPoint y: 194, distance: 20.5
copy div "m@m.m"
click at [451, 236] on button "Back" at bounding box center [444, 244] width 32 height 16
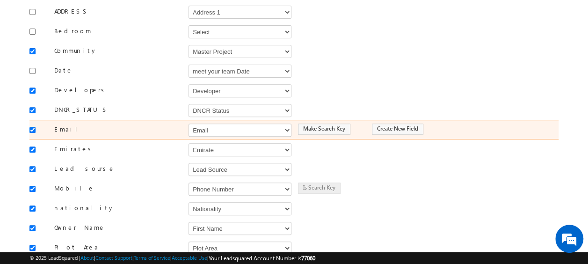
click at [30, 127] on input "checkbox" at bounding box center [32, 130] width 6 height 6
checkbox input "false"
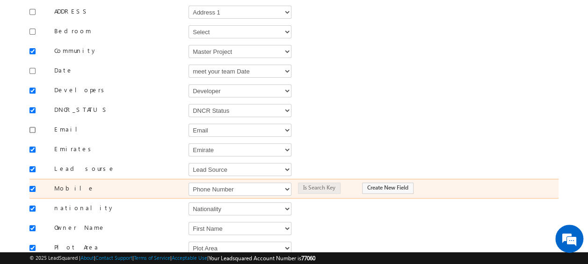
scroll to position [410, 0]
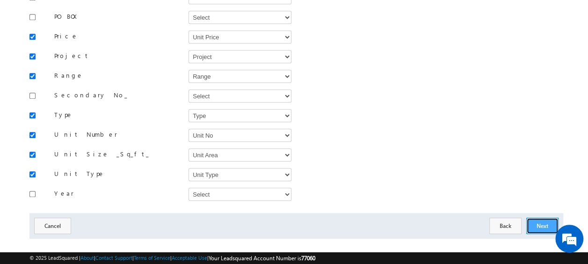
click at [548, 217] on button "Next" at bounding box center [542, 225] width 32 height 16
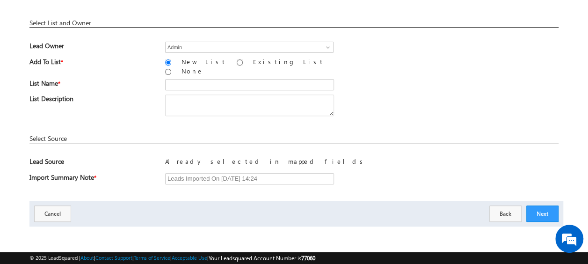
scroll to position [137, 0]
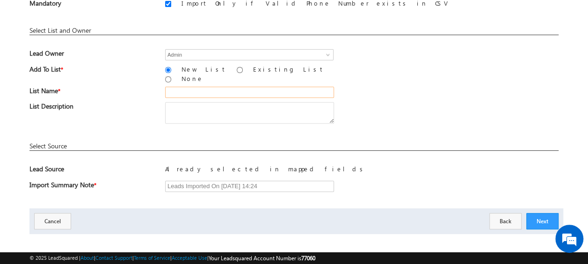
click at [213, 89] on input "text" at bounding box center [249, 91] width 169 height 11
click at [243, 86] on input "19_Aug_2025_MS_05_03" at bounding box center [249, 91] width 169 height 11
type input "19_Aug_2025_MS_05_06"
click at [373, 105] on div "List Description" at bounding box center [293, 115] width 529 height 26
click at [544, 215] on button "Next" at bounding box center [542, 221] width 32 height 16
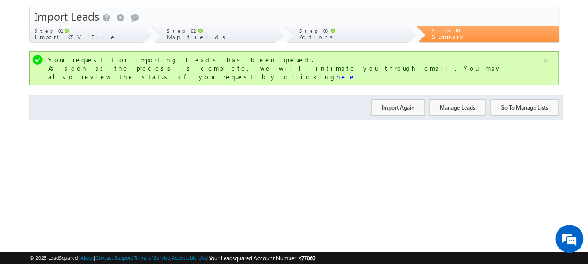
scroll to position [0, 0]
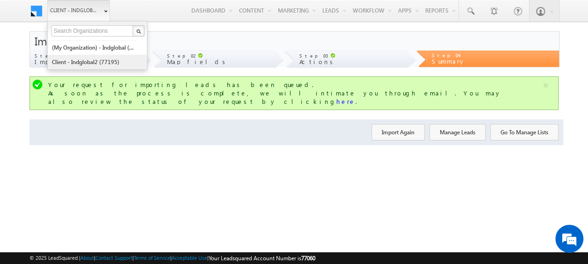
click at [97, 59] on link "Client - indglobal2 (77195)" at bounding box center [94, 62] width 86 height 14
